Goal: Task Accomplishment & Management: Manage account settings

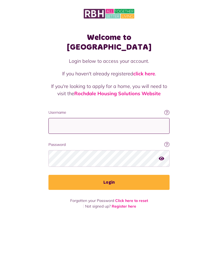
type input "**********"
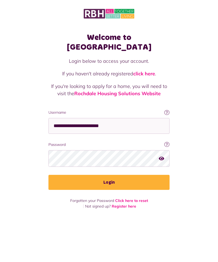
click at [109, 175] on button "Login" at bounding box center [108, 182] width 121 height 15
click at [117, 175] on button "Login" at bounding box center [108, 182] width 121 height 15
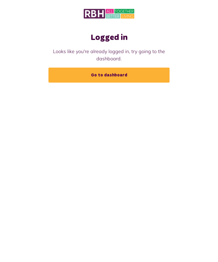
click at [111, 74] on link "Go to dashboard" at bounding box center [108, 75] width 121 height 15
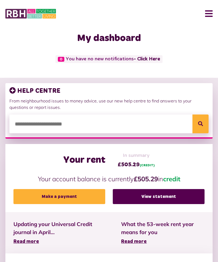
click at [155, 194] on link "View statement" at bounding box center [159, 196] width 92 height 15
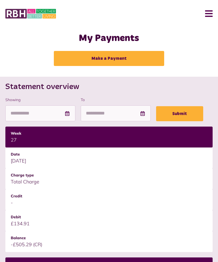
click at [208, 13] on button "Menu" at bounding box center [207, 13] width 12 height 17
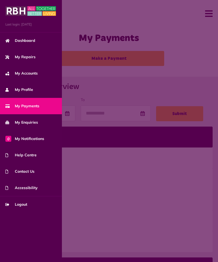
click at [31, 41] on span "Dashboard" at bounding box center [20, 41] width 30 height 6
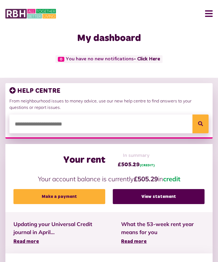
click at [207, 10] on button "Menu" at bounding box center [207, 13] width 12 height 17
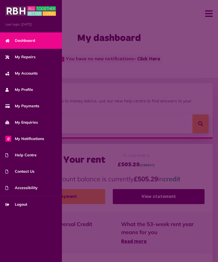
click at [21, 207] on span "Logout" at bounding box center [16, 205] width 22 height 6
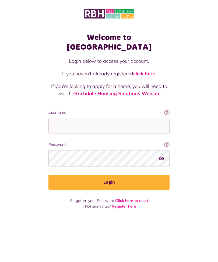
click at [194, 98] on div "Welcome to [GEOGRAPHIC_DATA] Login below to access your account. If you haven't…" at bounding box center [109, 109] width 218 height 218
